Goal: Transaction & Acquisition: Purchase product/service

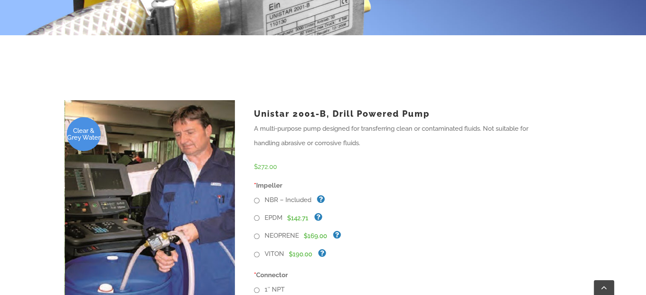
scroll to position [212, 0]
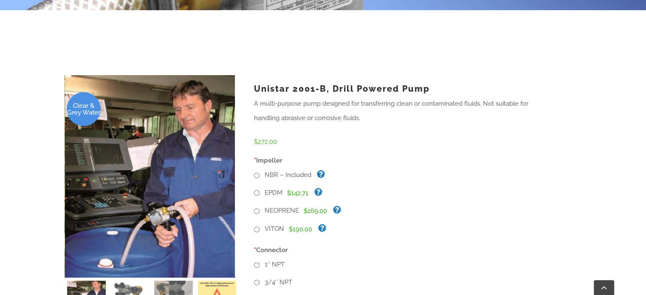
click at [255, 227] on input "VITON" at bounding box center [257, 230] width 6 height 6
radio input "true"
click at [256, 263] on input "1″ NPT" at bounding box center [257, 266] width 6 height 6
radio input "true"
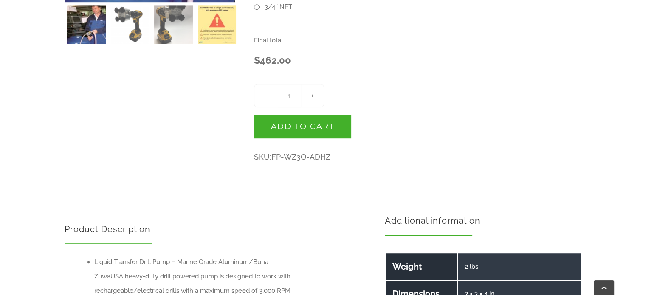
scroll to position [497, 0]
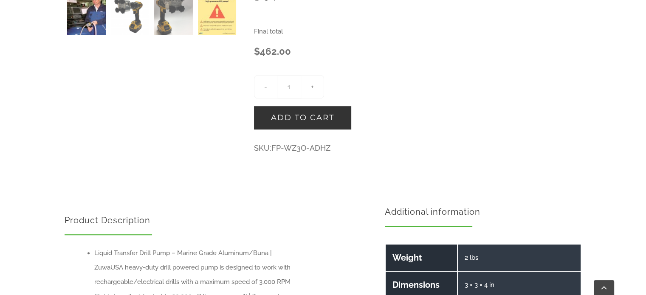
click at [309, 106] on button "Add to cart" at bounding box center [302, 117] width 97 height 23
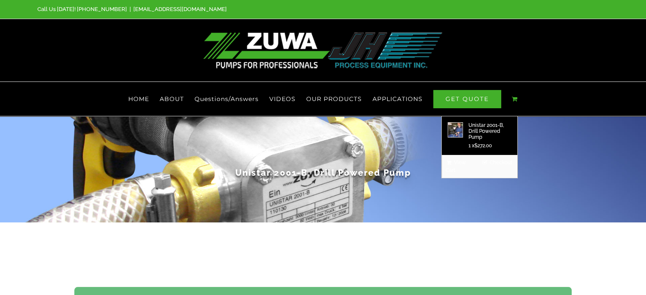
click at [514, 82] on link "Main Menu" at bounding box center [515, 99] width 6 height 34
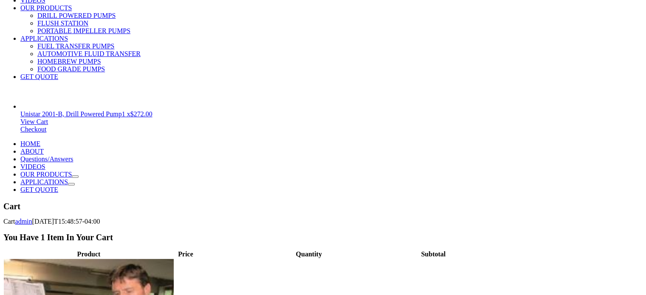
scroll to position [170, 0]
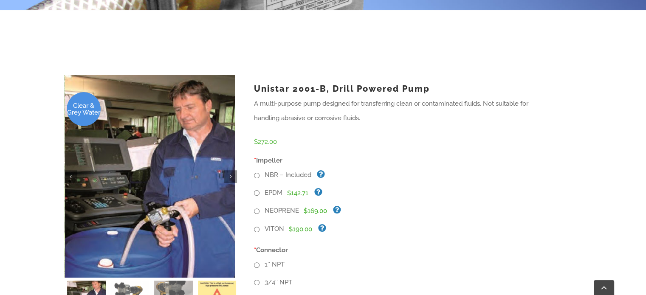
scroll to position [255, 0]
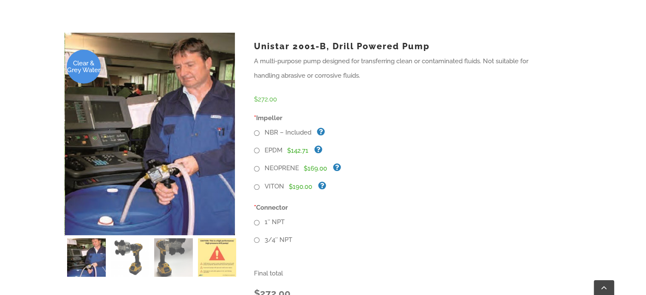
click at [257, 184] on input "VITON" at bounding box center [257, 187] width 6 height 6
radio input "true"
click at [258, 220] on input "1″ NPT" at bounding box center [257, 223] width 6 height 6
radio input "true"
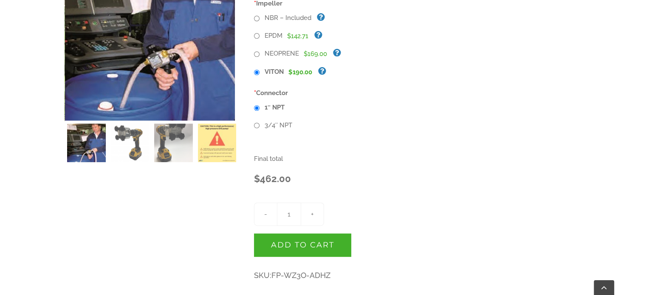
scroll to position [425, 0]
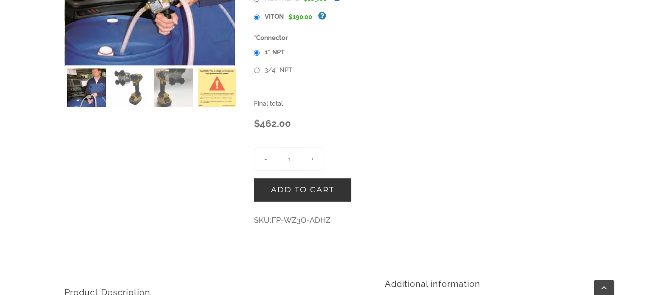
click at [302, 178] on button "Add to cart" at bounding box center [302, 189] width 97 height 23
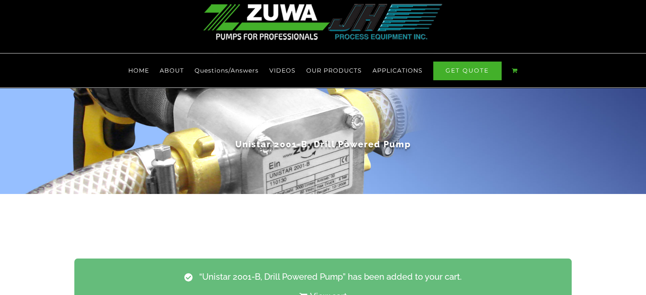
scroll to position [85, 0]
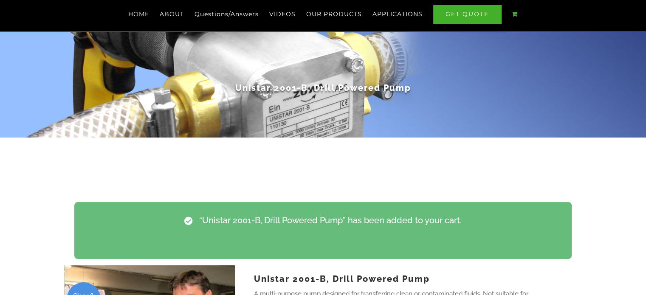
click at [323, 230] on link "View cart" at bounding box center [322, 240] width 479 height 20
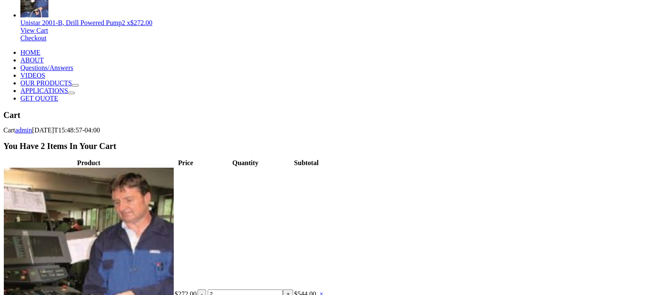
scroll to position [212, 0]
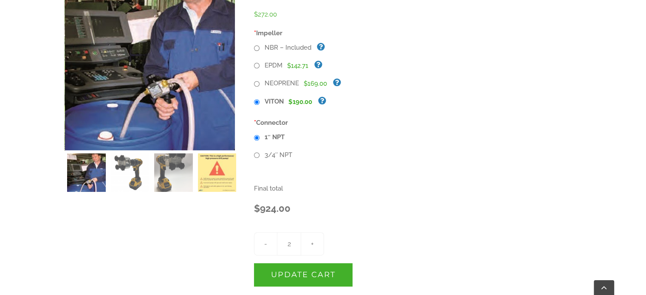
scroll to position [382, 0]
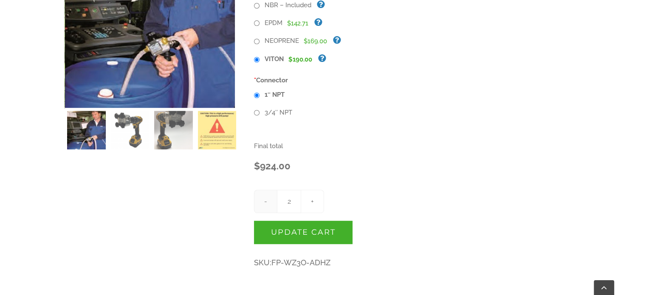
click at [265, 190] on input "-" at bounding box center [265, 201] width 23 height 23
type input "1"
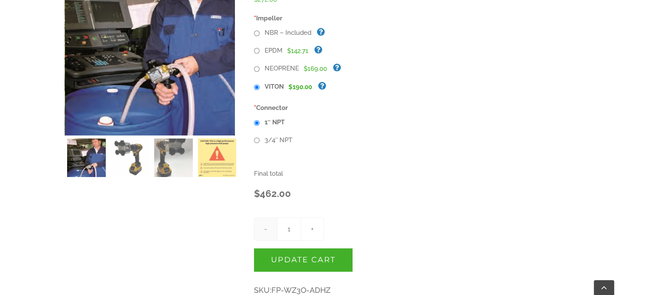
scroll to position [340, 0]
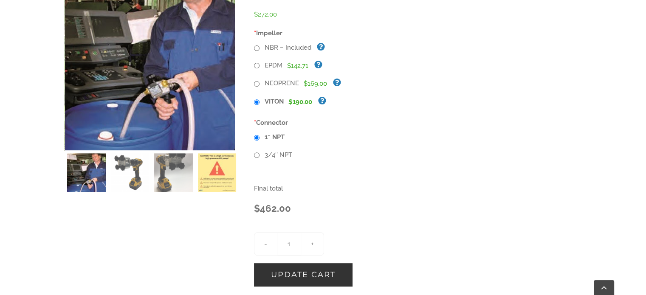
click at [295, 263] on button "Update cart" at bounding box center [303, 274] width 99 height 23
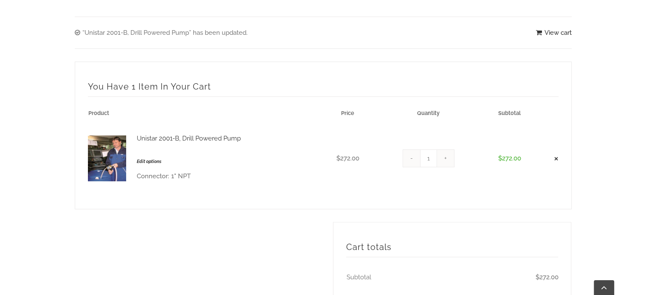
scroll to position [255, 0]
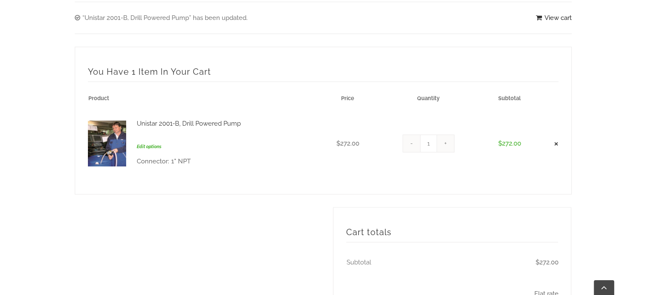
click at [149, 142] on link "Edit options" at bounding box center [189, 147] width 104 height 10
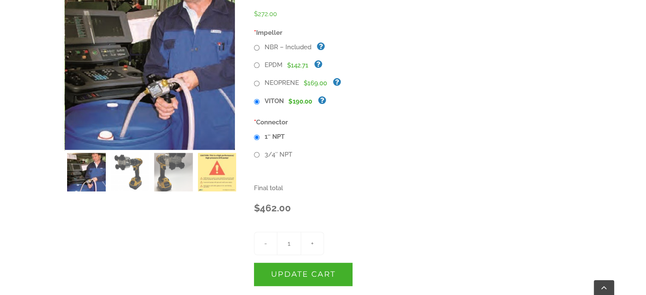
scroll to position [382, 0]
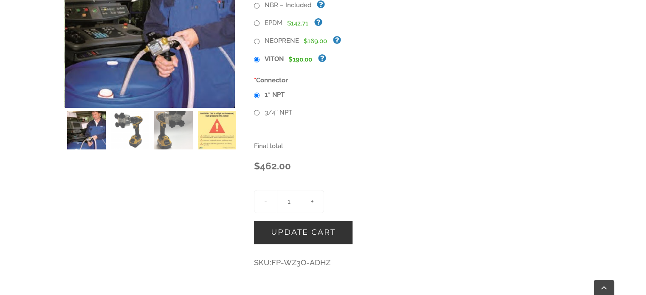
click at [303, 221] on button "Update cart" at bounding box center [303, 232] width 99 height 23
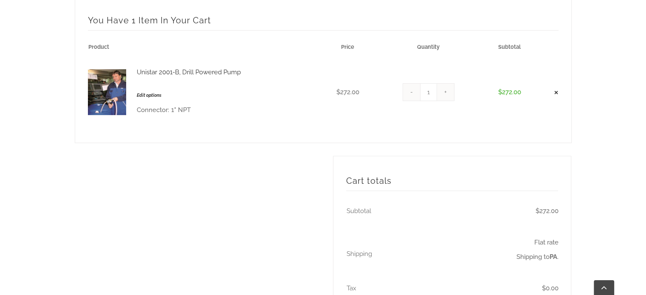
scroll to position [297, 0]
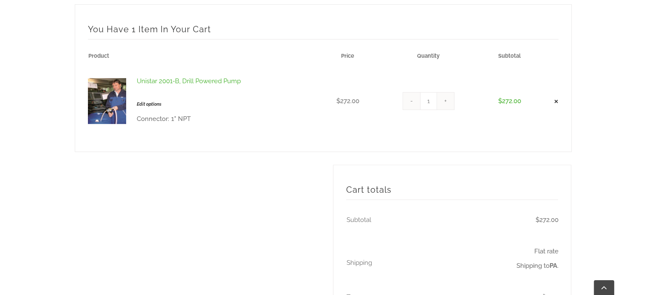
click at [159, 74] on link "Unistar 2001-B, Drill Powered Pump" at bounding box center [189, 86] width 104 height 25
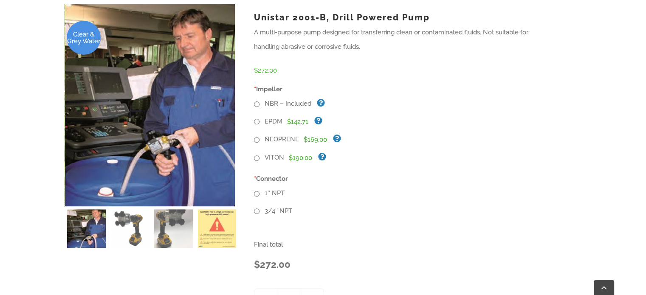
scroll to position [297, 0]
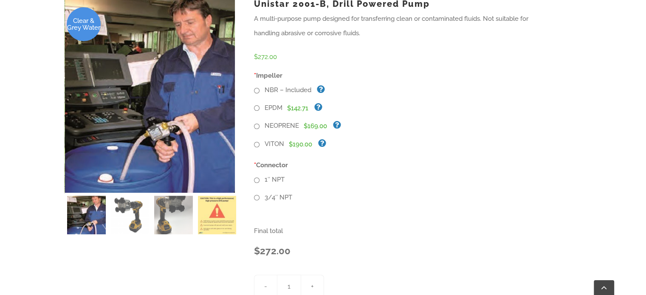
click at [258, 178] on input "1″ NPT" at bounding box center [257, 181] width 6 height 6
radio input "true"
click at [257, 142] on input "VITON" at bounding box center [257, 145] width 6 height 6
radio input "true"
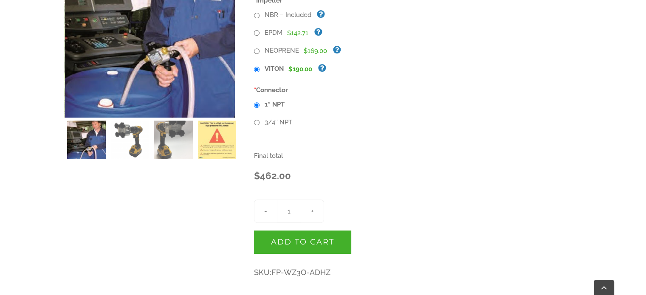
scroll to position [382, 0]
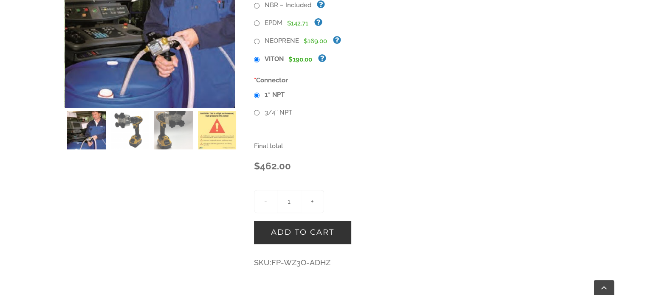
click at [304, 221] on button "Add to cart" at bounding box center [302, 232] width 97 height 23
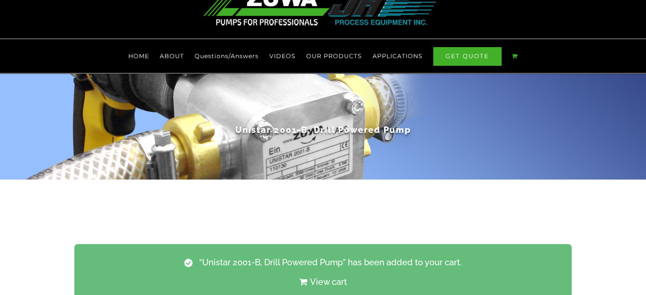
scroll to position [85, 0]
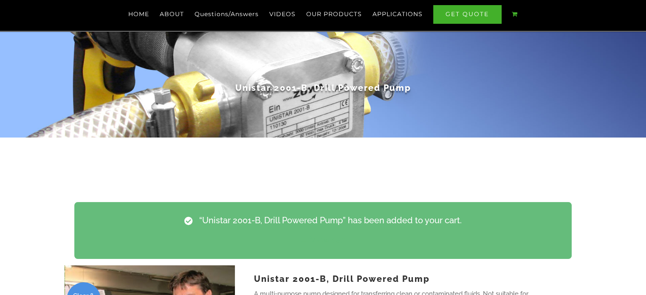
click at [335, 230] on link "View cart" at bounding box center [322, 240] width 479 height 20
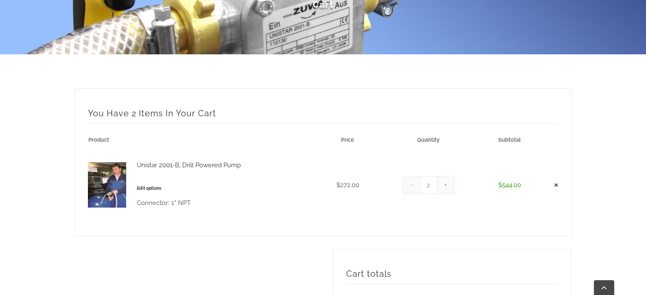
scroll to position [170, 0]
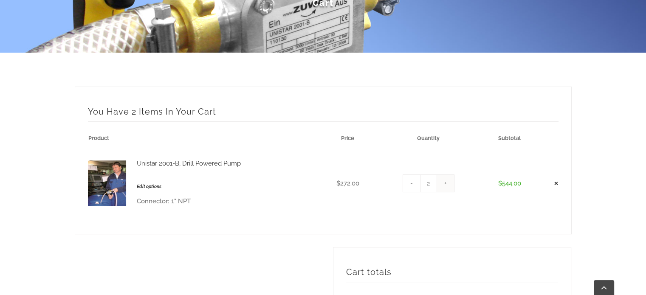
click at [413, 175] on input "-" at bounding box center [411, 183] width 17 height 17
type input "1"
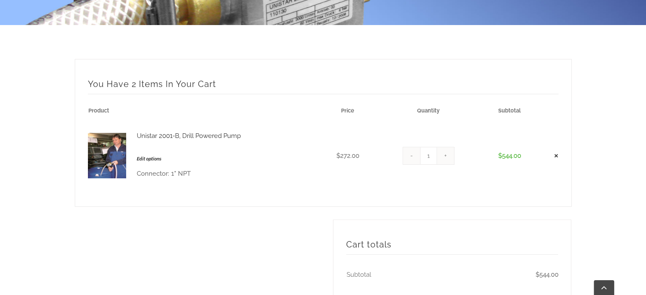
scroll to position [212, 0]
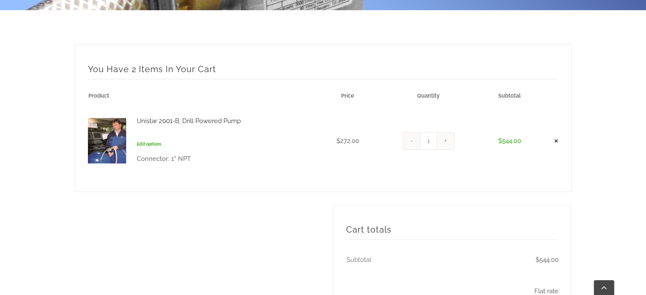
click at [159, 139] on link "Edit options" at bounding box center [189, 144] width 104 height 10
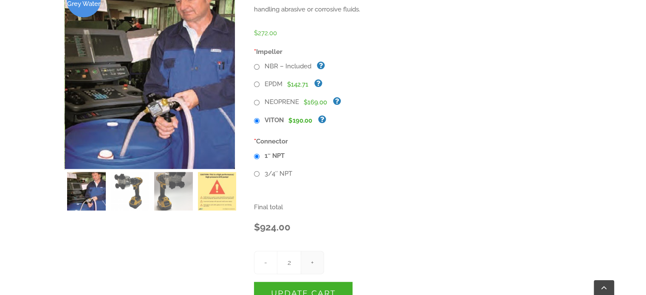
scroll to position [340, 0]
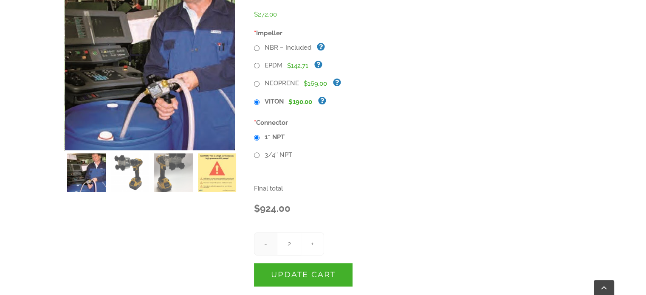
click at [266, 232] on input "-" at bounding box center [265, 243] width 23 height 23
type input "1"
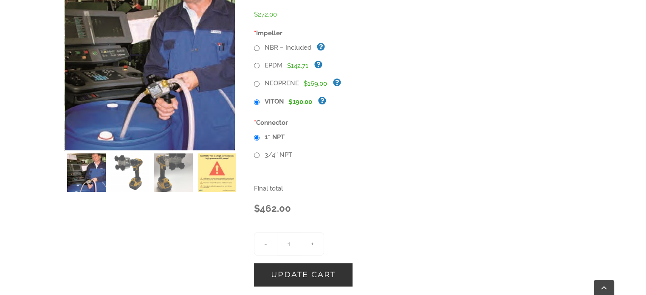
click at [309, 263] on button "Update cart" at bounding box center [303, 274] width 99 height 23
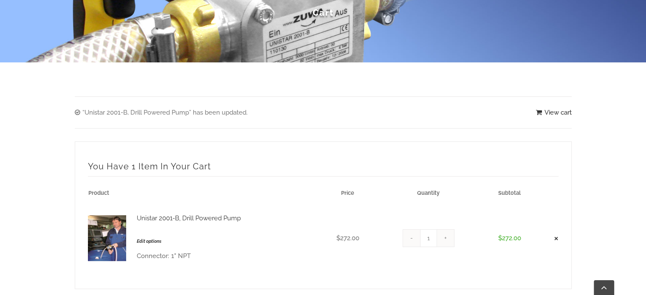
scroll to position [170, 0]
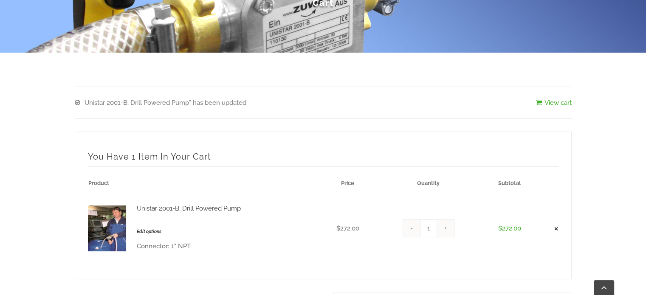
click at [557, 96] on link "View cart" at bounding box center [554, 103] width 36 height 14
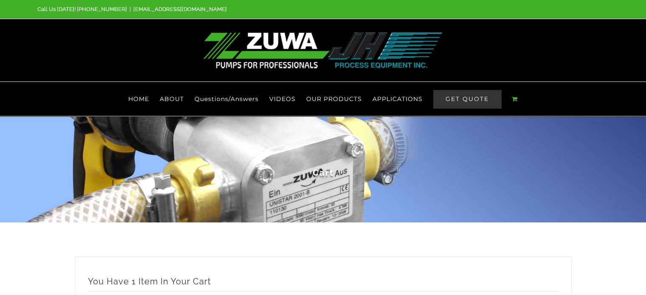
click at [469, 90] on span "GET QUOTE" at bounding box center [467, 99] width 68 height 18
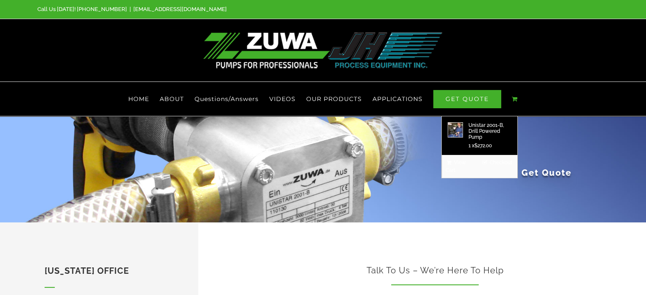
click at [514, 85] on link "Main Menu" at bounding box center [515, 99] width 6 height 34
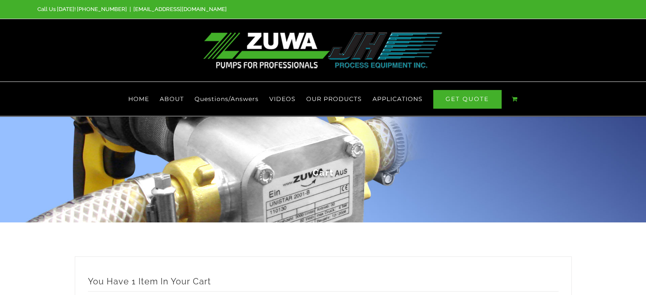
click at [501, 117] on div "Cart" at bounding box center [323, 169] width 497 height 106
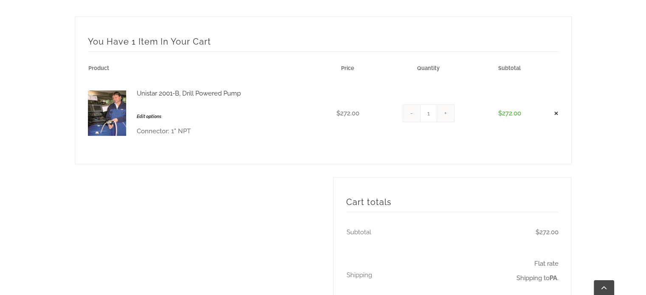
scroll to position [255, 0]
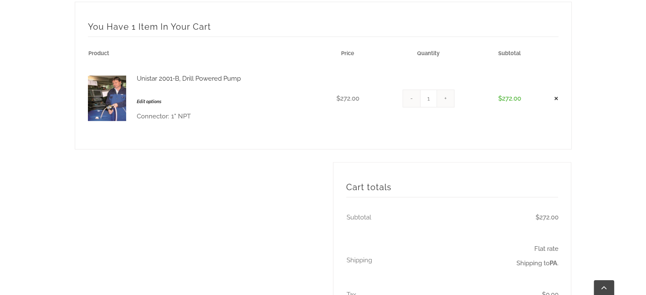
click at [364, 246] on th "Shipping" at bounding box center [399, 260] width 106 height 54
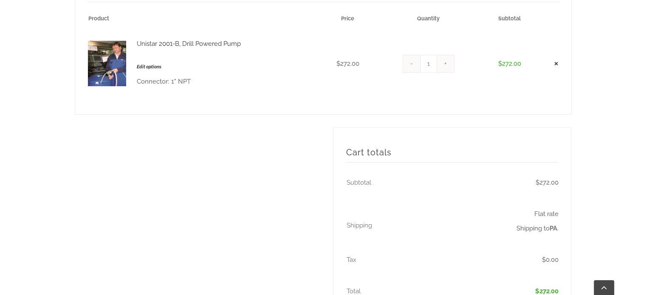
scroll to position [340, 0]
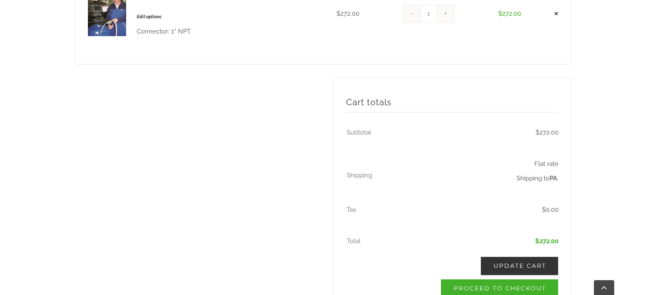
click at [504, 257] on link "Update cart" at bounding box center [519, 266] width 77 height 18
click at [535, 257] on link "Update cart" at bounding box center [519, 266] width 77 height 18
click at [520, 257] on link "Update cart" at bounding box center [519, 266] width 77 height 18
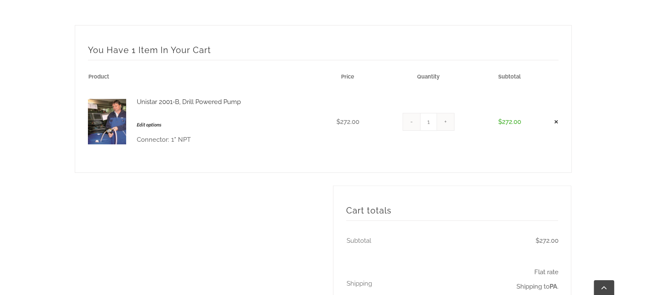
scroll to position [212, 0]
